Goal: Check status: Check status

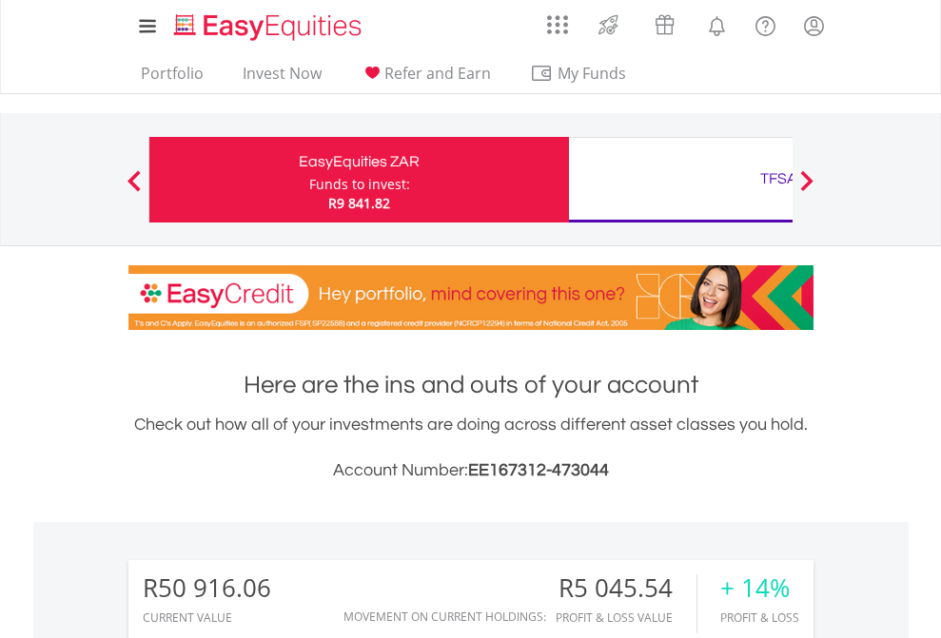
scroll to position [183, 299]
click at [309, 180] on div "Funds to invest:" at bounding box center [359, 184] width 101 height 19
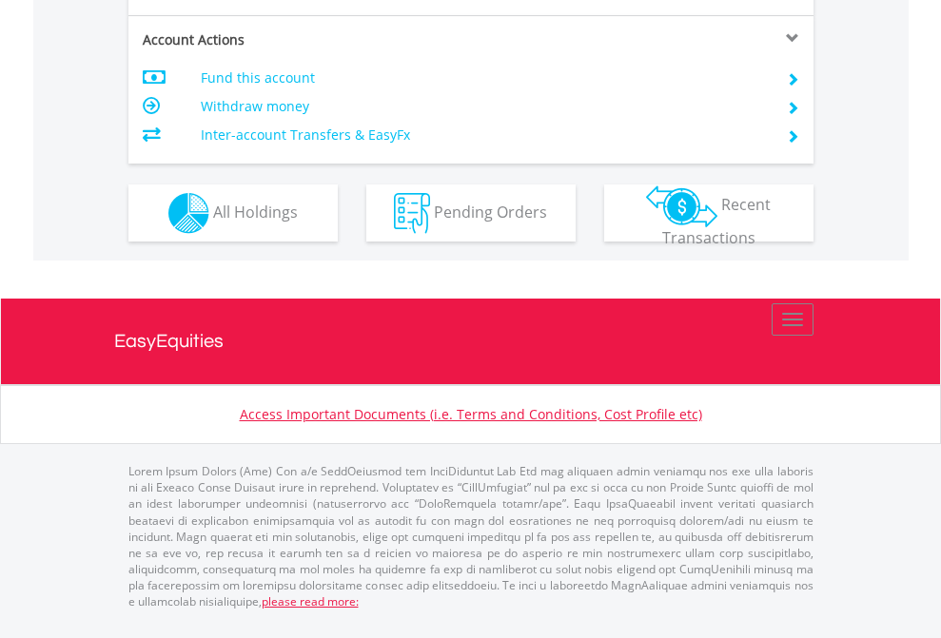
scroll to position [1824, 0]
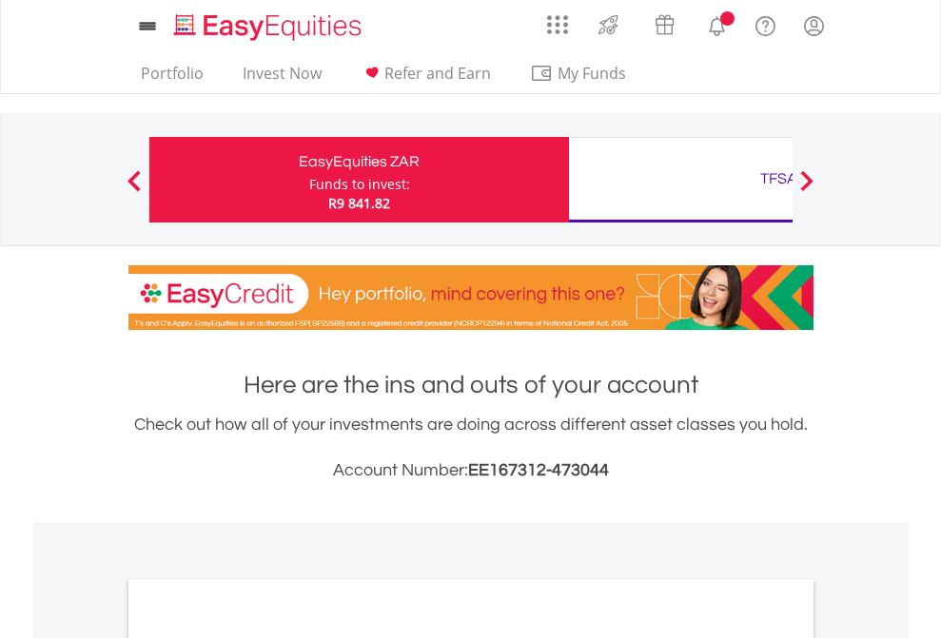
scroll to position [1144, 0]
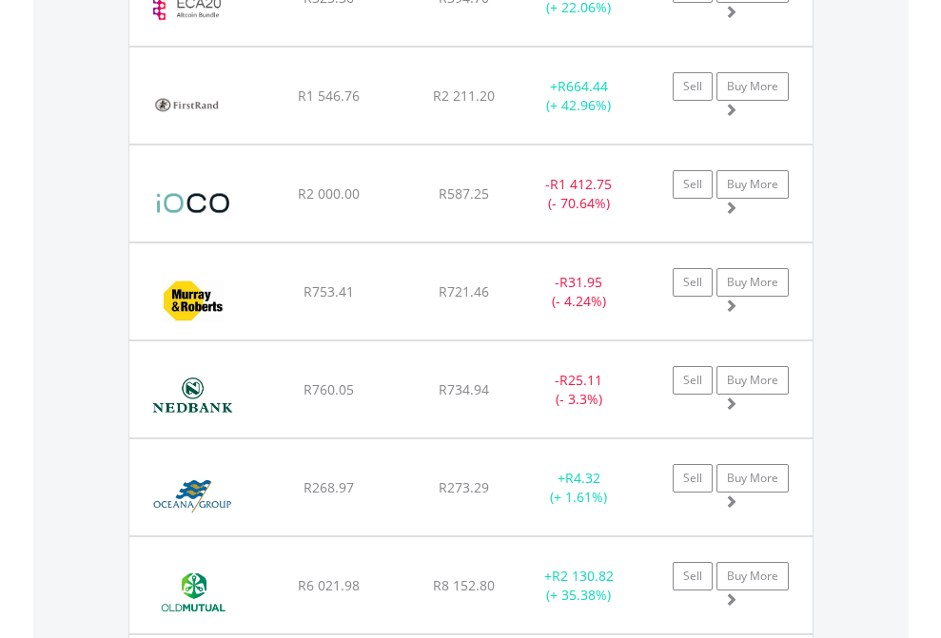
scroll to position [183, 299]
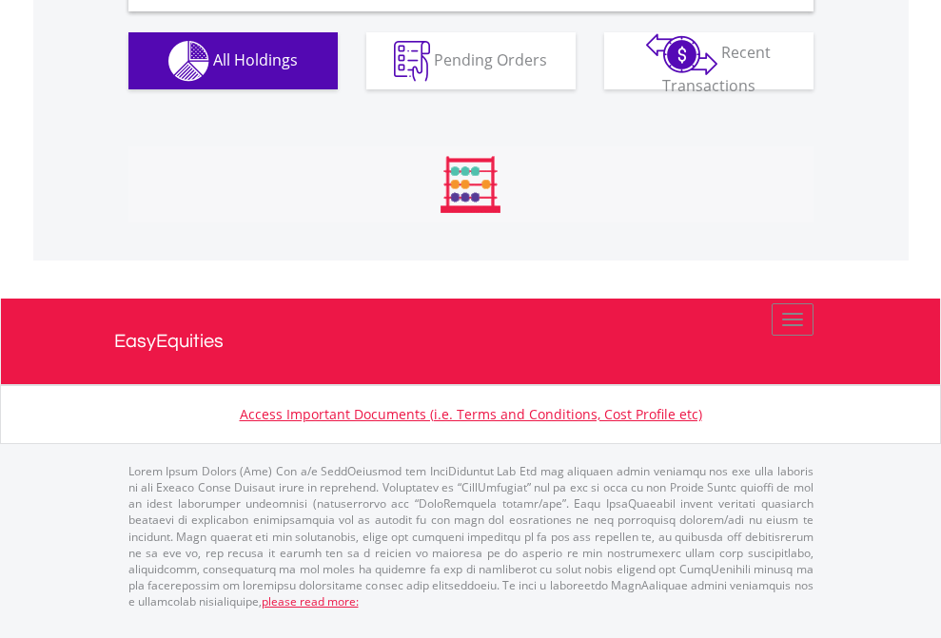
scroll to position [1839, 0]
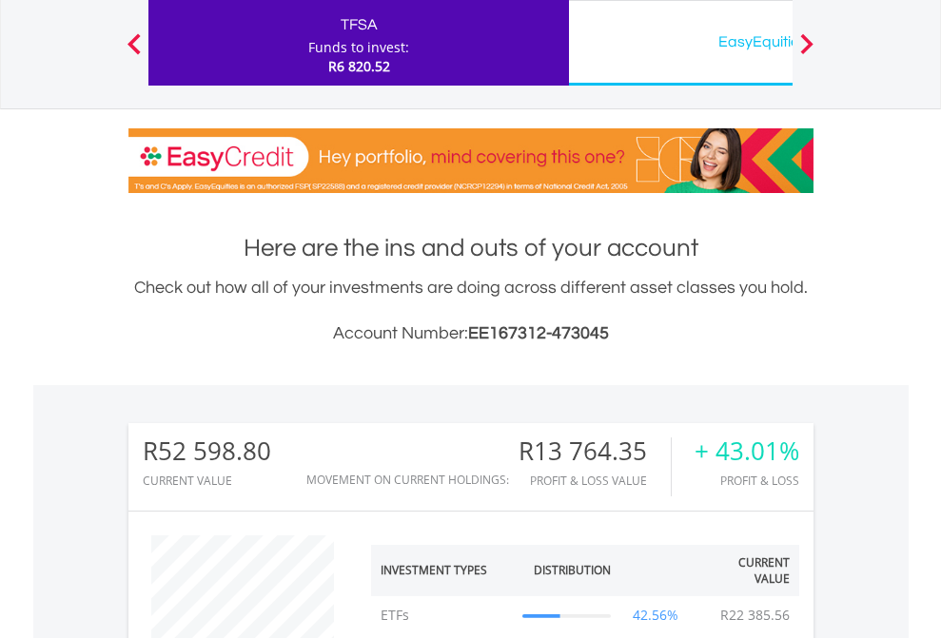
scroll to position [183, 299]
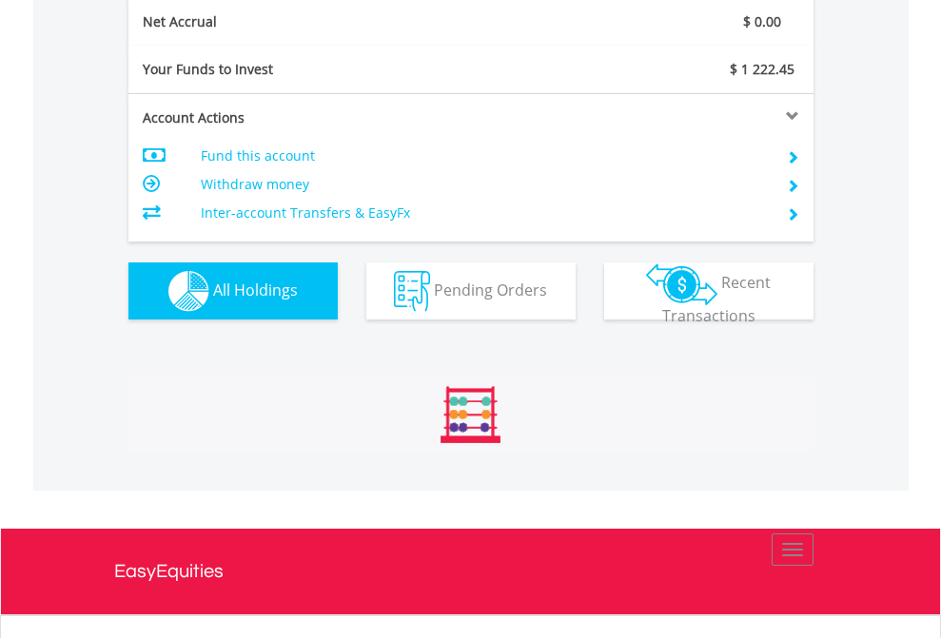
scroll to position [2154, 0]
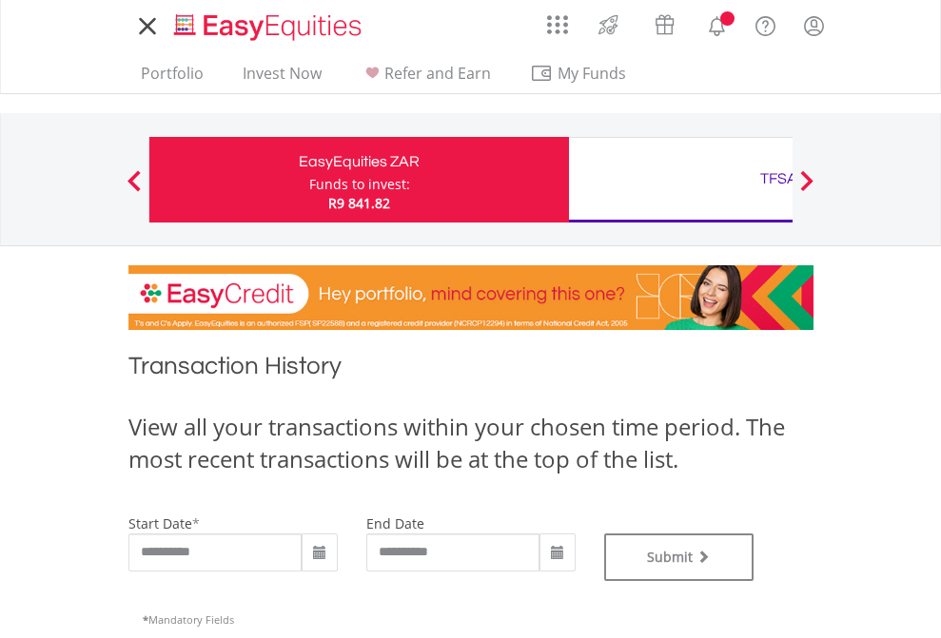
type input "**********"
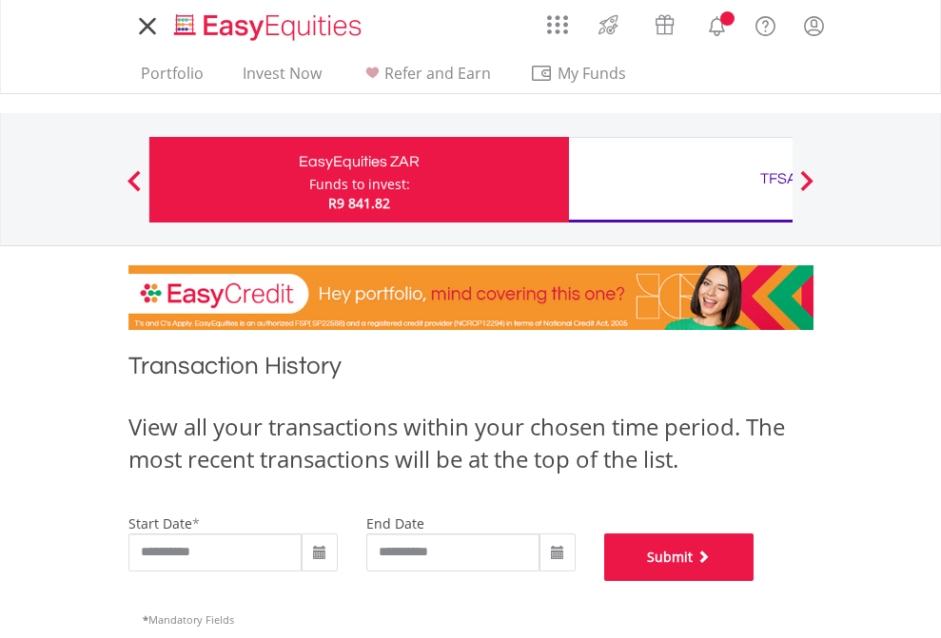
click at [754, 581] on button "Submit" at bounding box center [679, 558] width 150 height 48
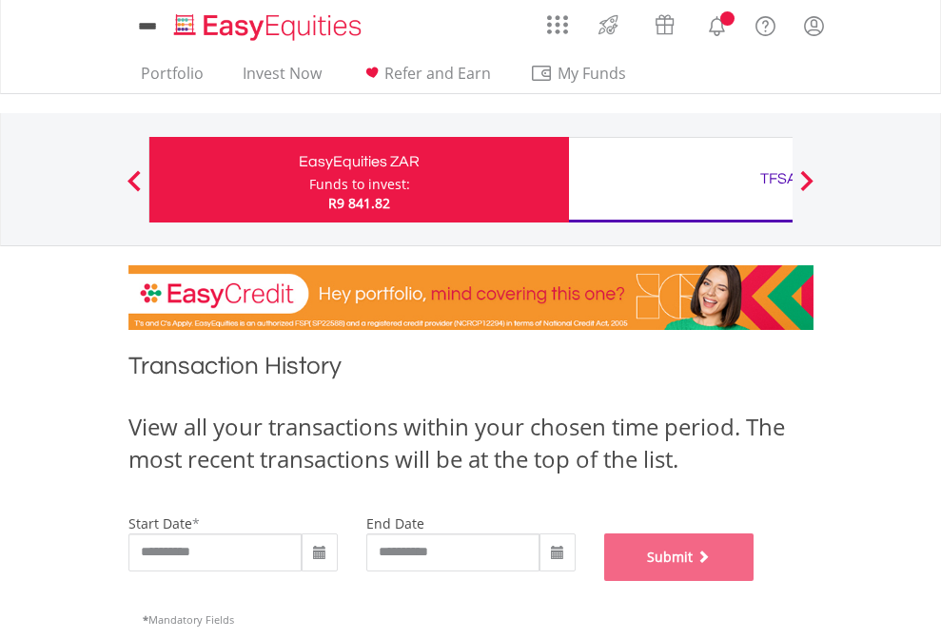
scroll to position [772, 0]
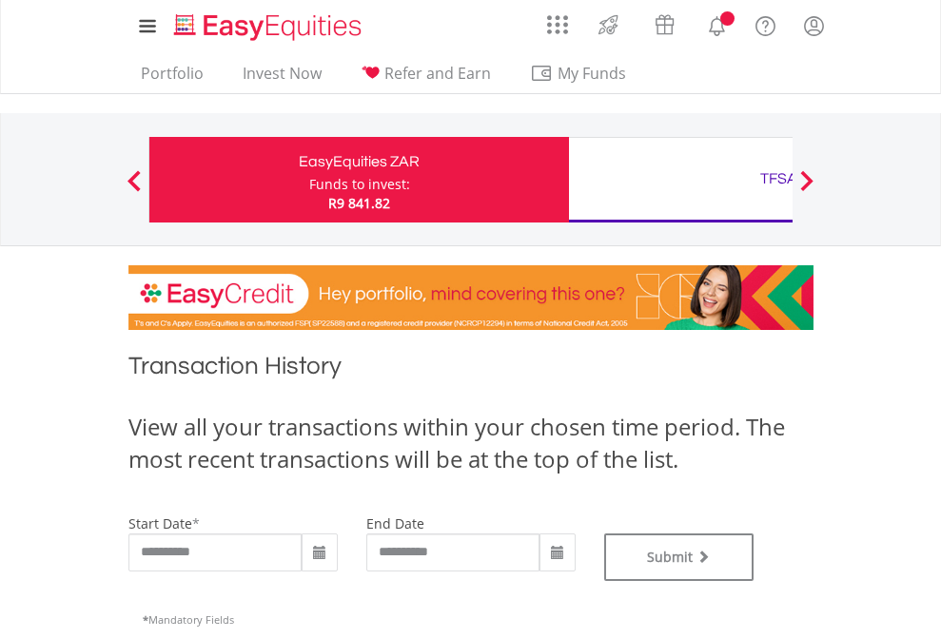
click at [680, 180] on div "TFSA" at bounding box center [778, 179] width 397 height 27
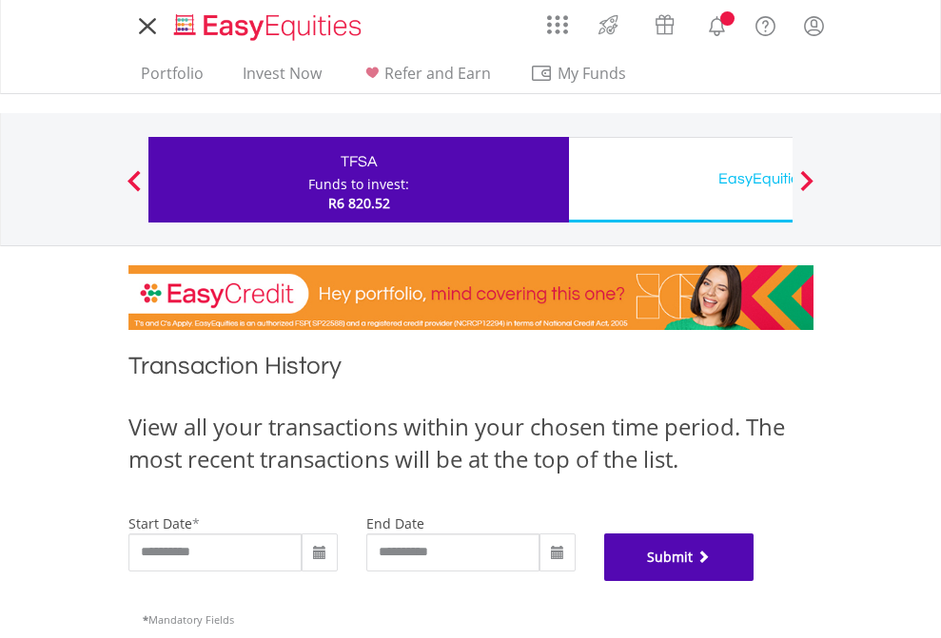
click at [754, 581] on button "Submit" at bounding box center [679, 558] width 150 height 48
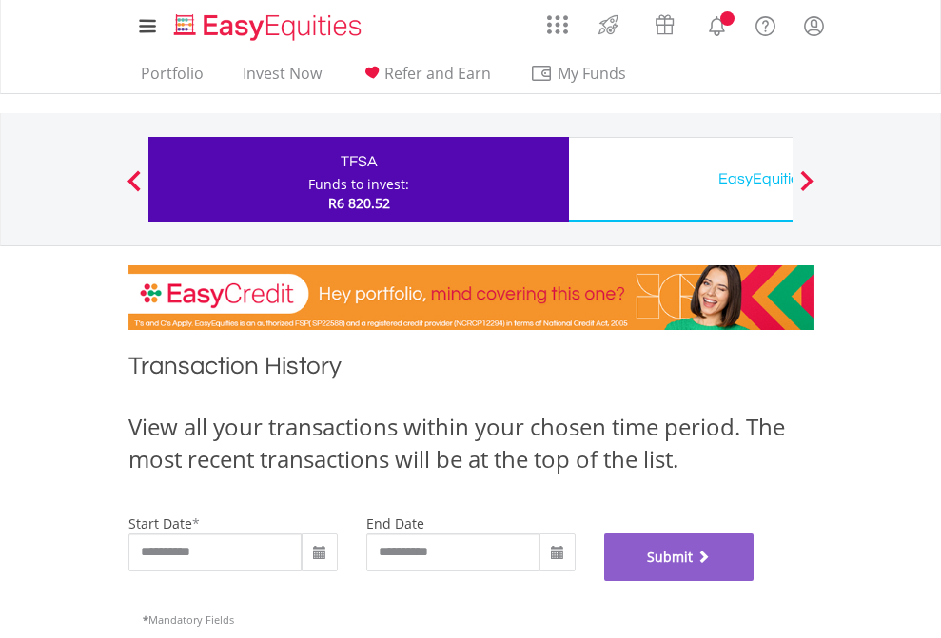
scroll to position [772, 0]
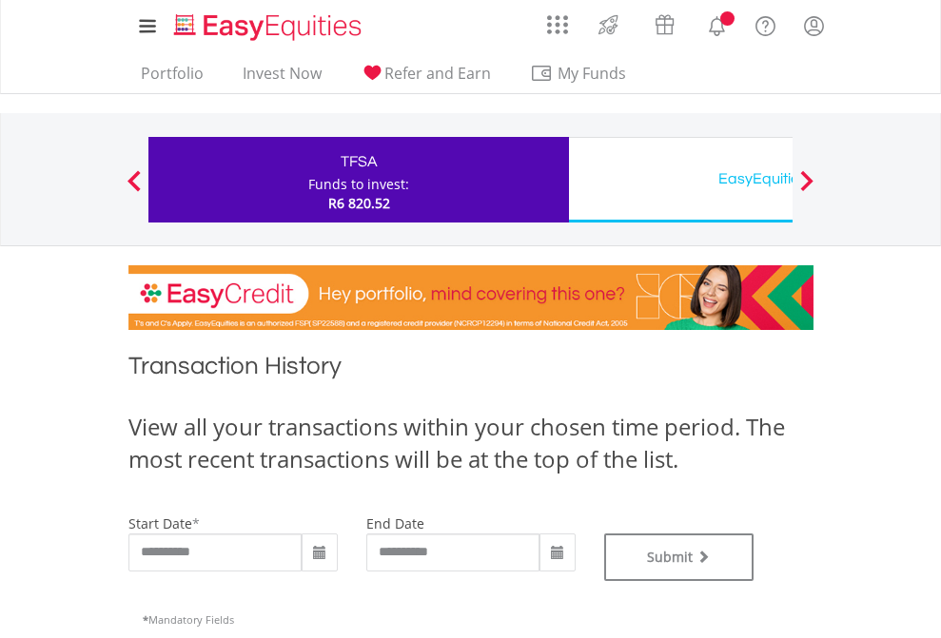
click at [680, 180] on div "EasyEquities USD" at bounding box center [778, 179] width 397 height 27
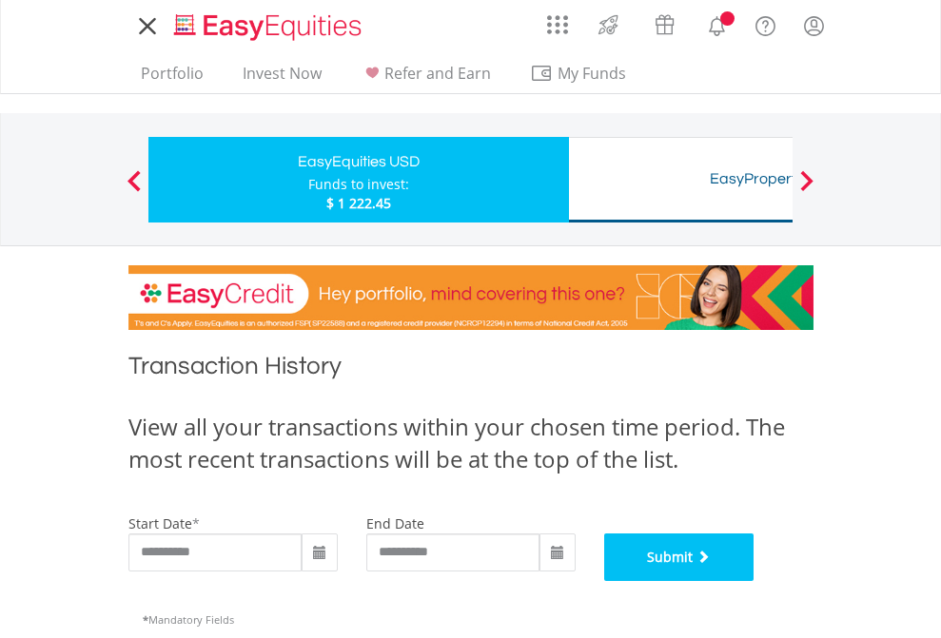
click at [754, 581] on button "Submit" at bounding box center [679, 558] width 150 height 48
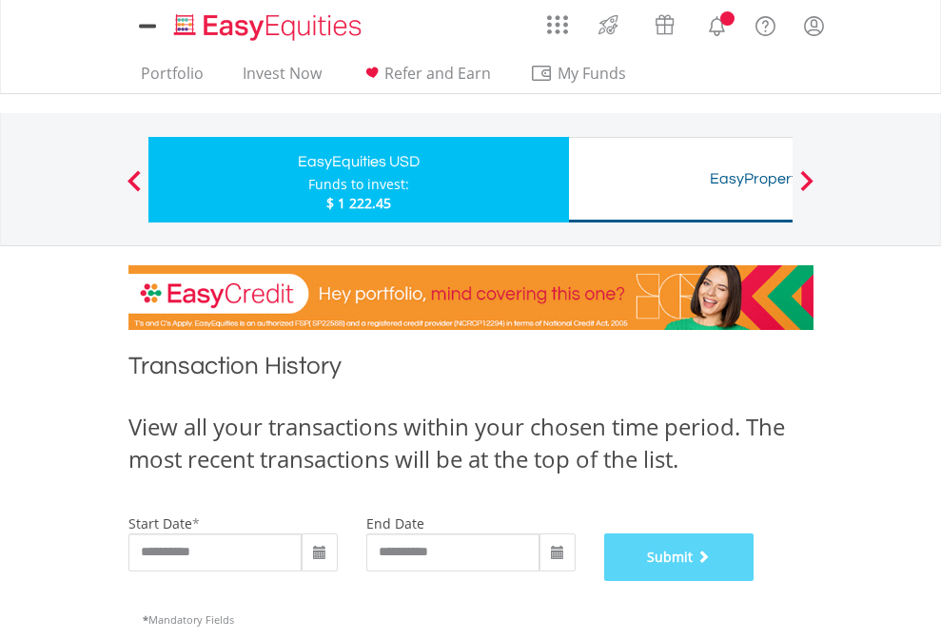
scroll to position [772, 0]
